Goal: Task Accomplishment & Management: Manage account settings

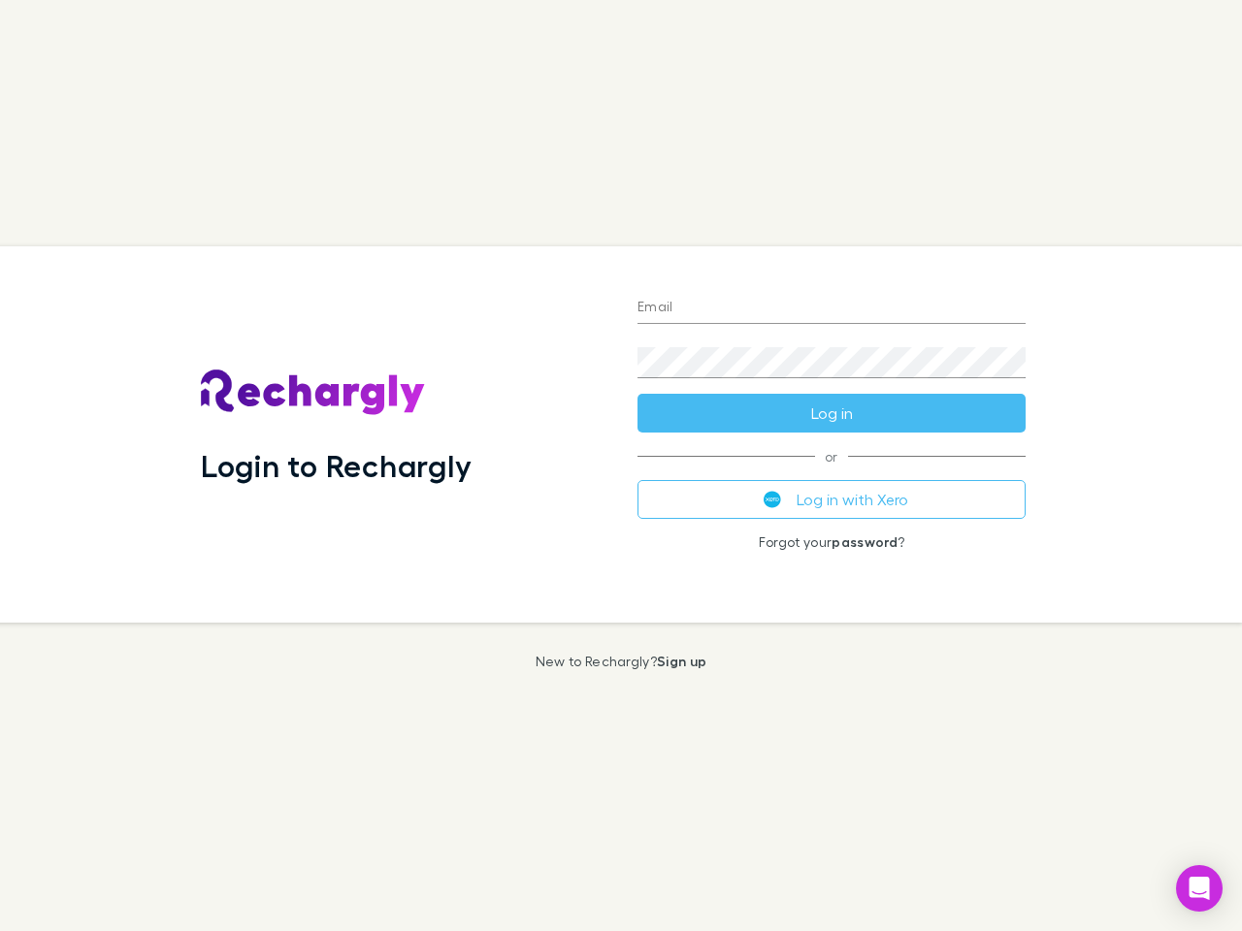
click at [621, 466] on div "Login to Rechargly" at bounding box center [403, 434] width 437 height 376
click at [831, 308] on input "Email" at bounding box center [831, 308] width 388 height 31
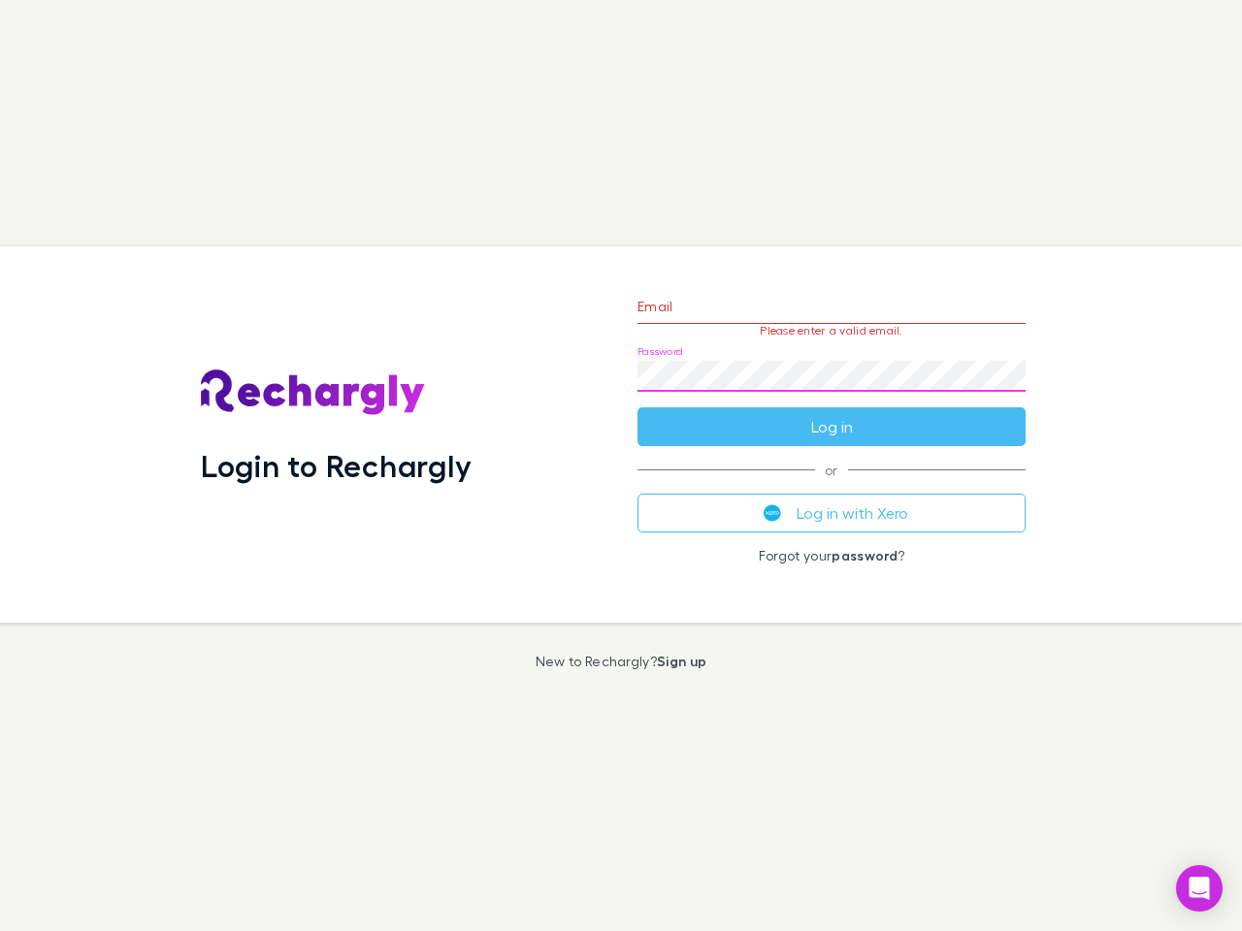
click at [831, 413] on form "Email Please enter a valid email. Password Log in" at bounding box center [831, 361] width 388 height 169
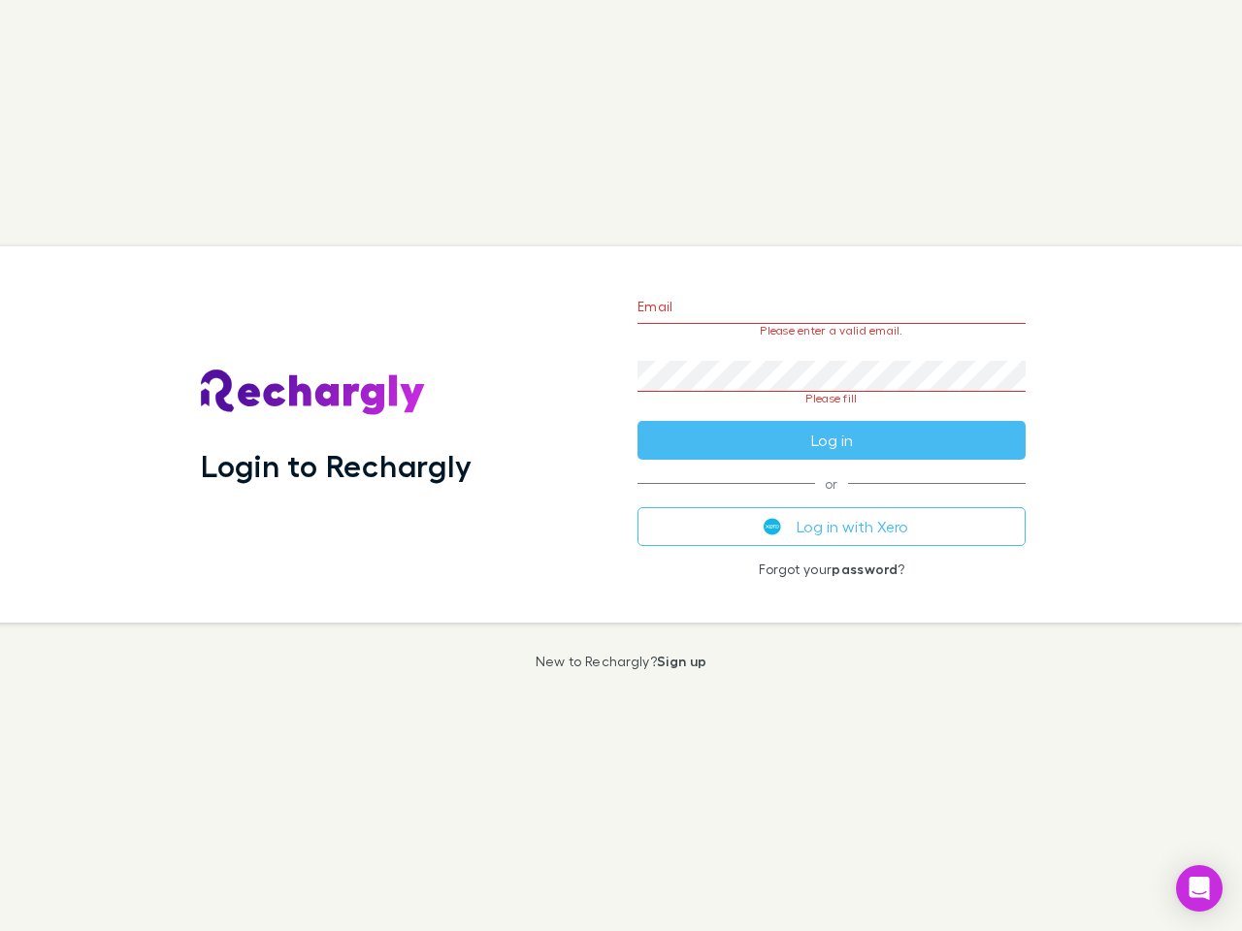
click at [831, 500] on div "Email Please enter a valid email. Password Please fill Log in or Log in with Xe…" at bounding box center [831, 434] width 419 height 376
click at [1199, 889] on icon "Open Intercom Messenger" at bounding box center [1199, 888] width 20 height 23
